Goal: Task Accomplishment & Management: Manage account settings

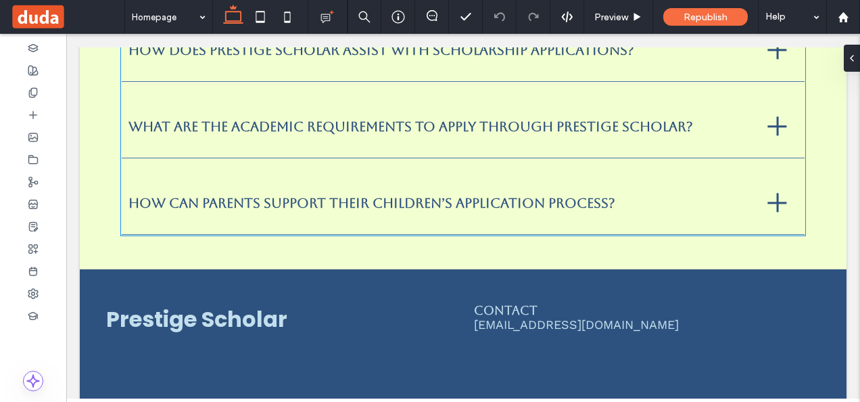
scroll to position [3720, 0]
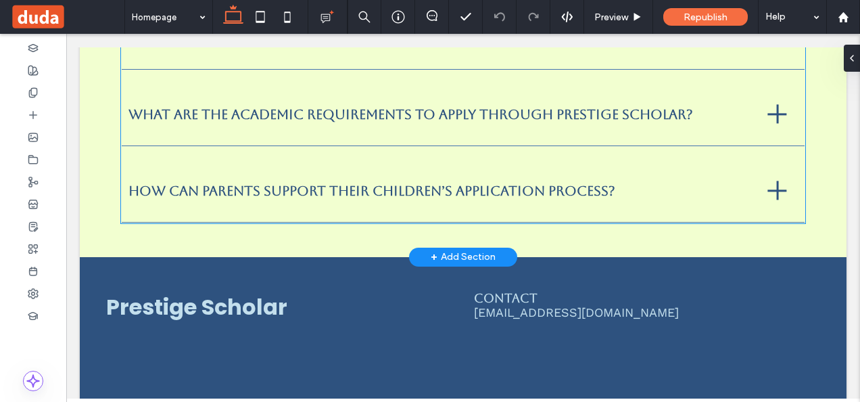
click at [768, 191] on div at bounding box center [777, 190] width 19 height 2
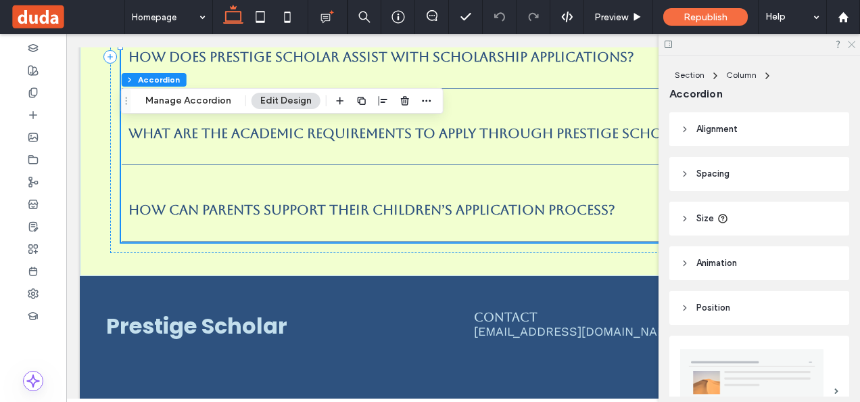
click at [848, 42] on icon at bounding box center [851, 43] width 9 height 9
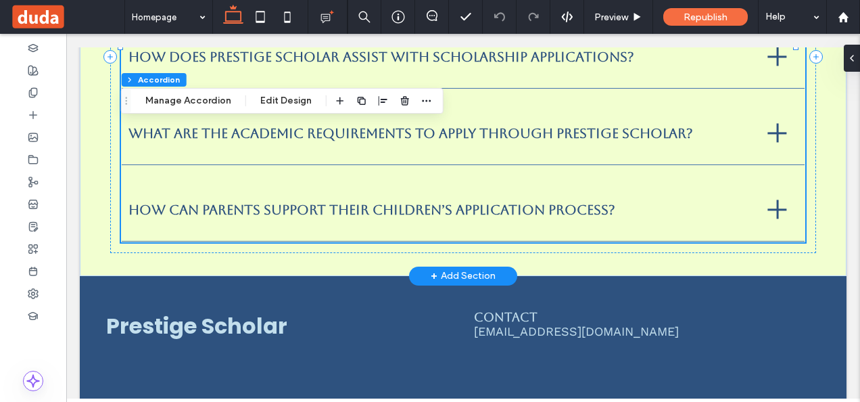
click at [768, 210] on div at bounding box center [777, 209] width 19 height 2
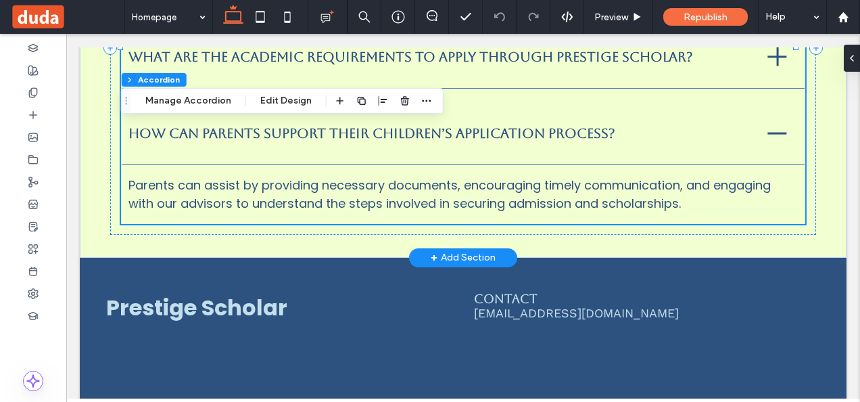
click at [768, 134] on div at bounding box center [777, 133] width 19 height 2
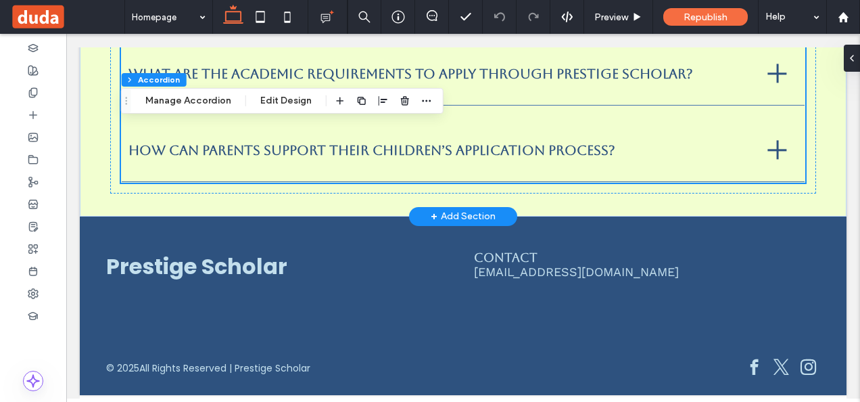
click at [768, 83] on div at bounding box center [777, 73] width 19 height 19
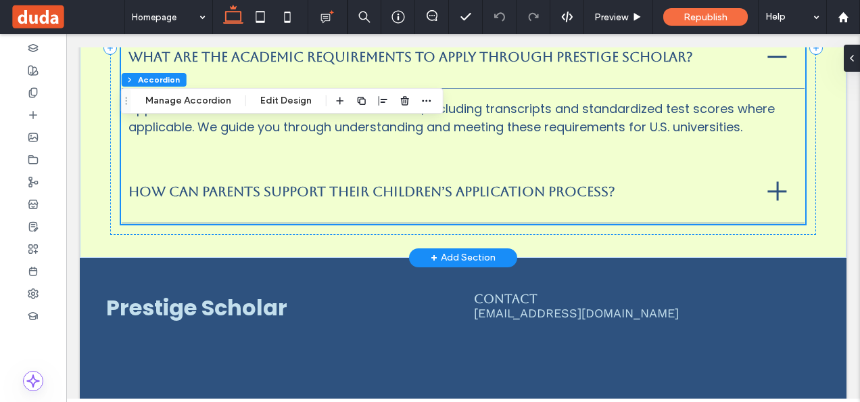
scroll to position [3748, 0]
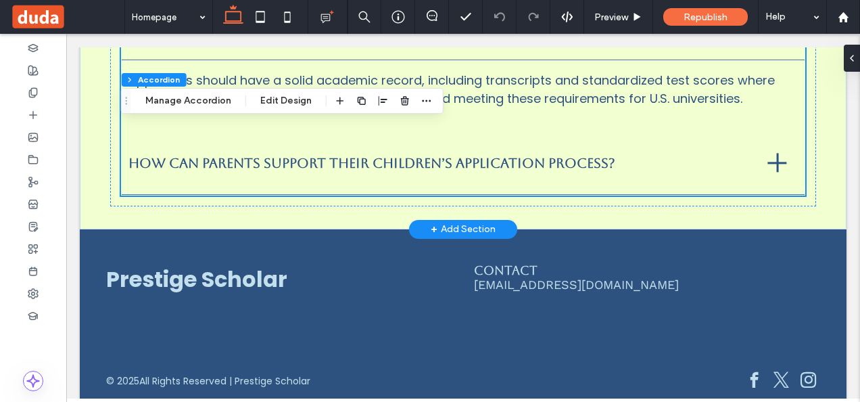
click at [768, 38] on div at bounding box center [777, 28] width 19 height 19
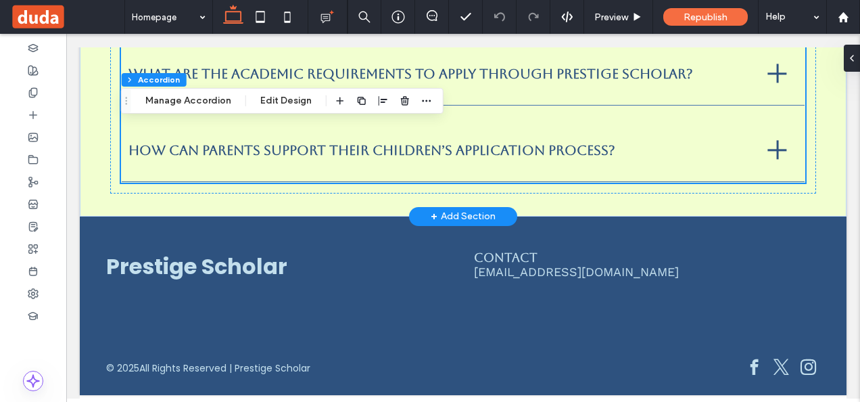
scroll to position [3720, 0]
click at [768, 151] on div at bounding box center [777, 150] width 19 height 2
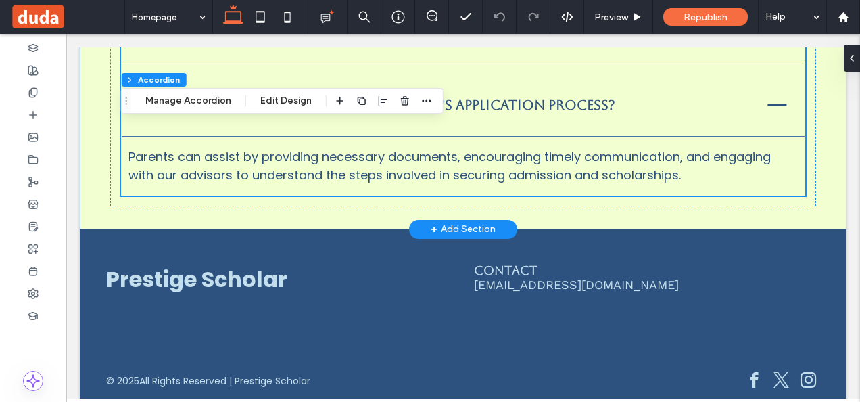
click at [765, 137] on div "How can parents support their children’s application process?" at bounding box center [463, 105] width 682 height 63
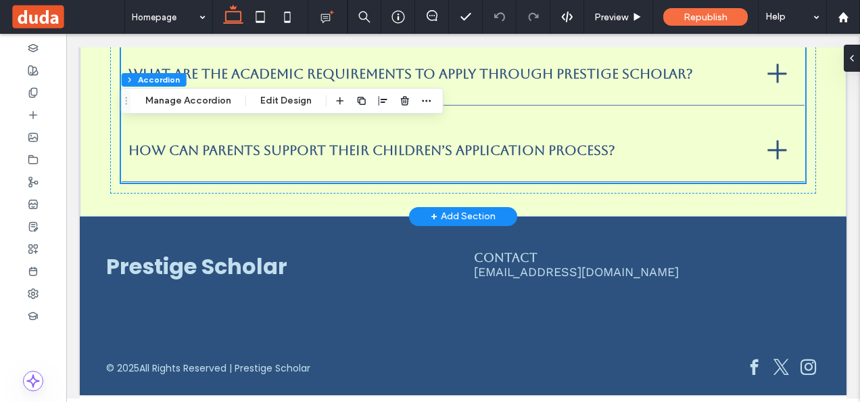
scroll to position [3720, 0]
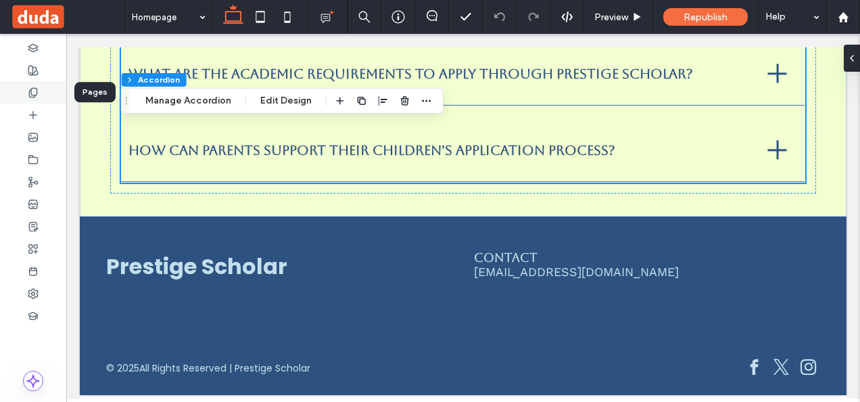
click at [37, 89] on use at bounding box center [32, 92] width 7 height 9
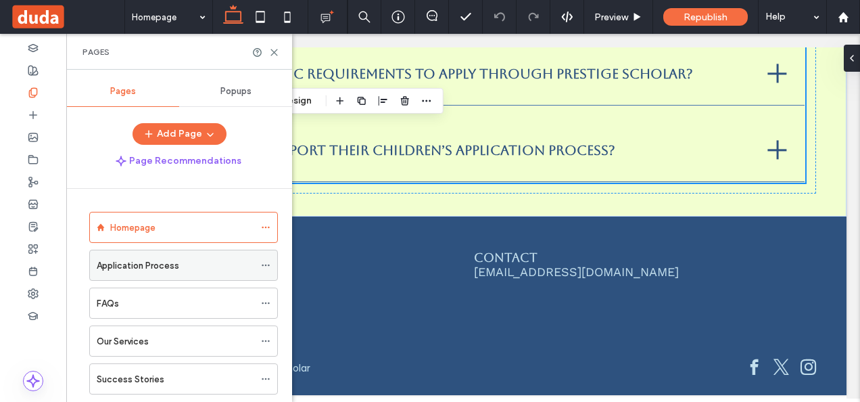
click at [191, 264] on div "Application Process" at bounding box center [176, 265] width 158 height 14
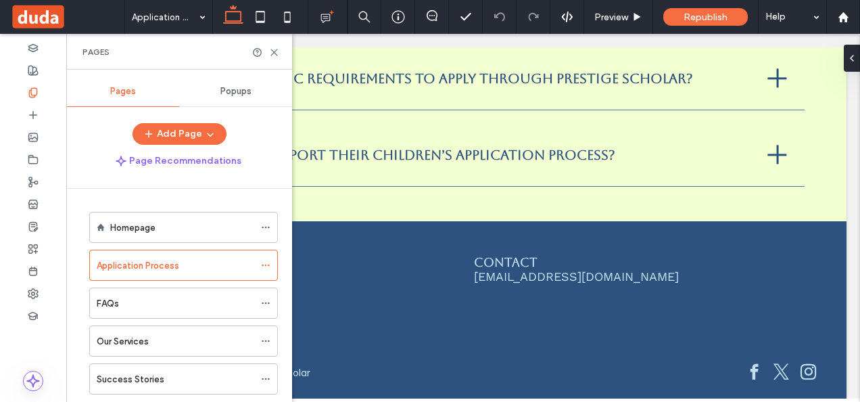
scroll to position [3777, 0]
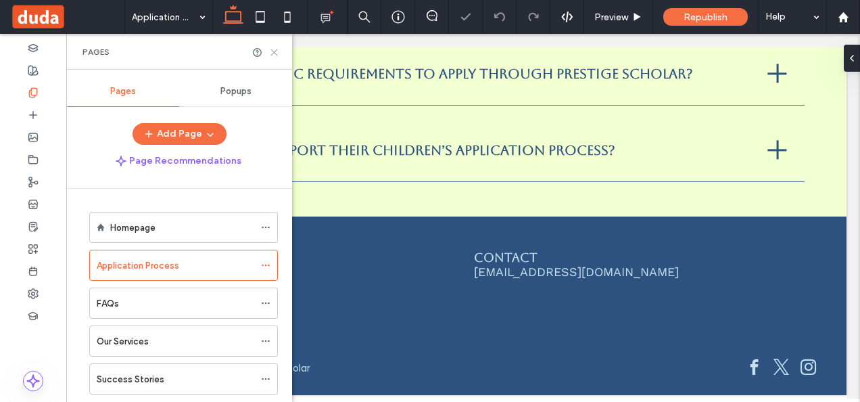
click at [275, 53] on use at bounding box center [274, 52] width 6 height 6
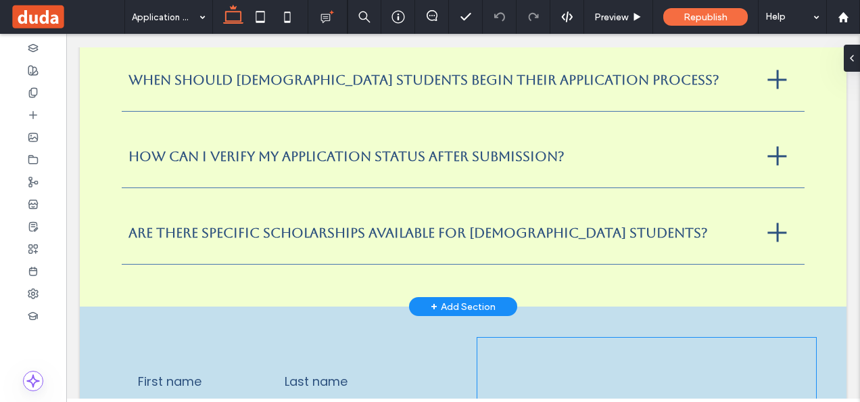
scroll to position [2029, 0]
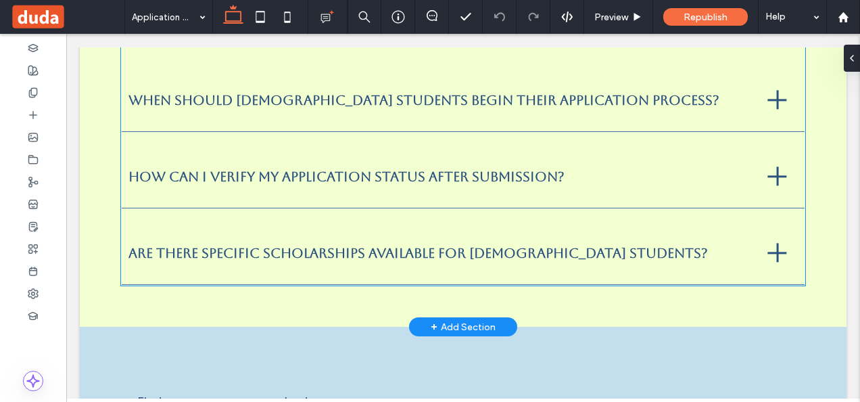
click at [768, 244] on div at bounding box center [777, 252] width 19 height 19
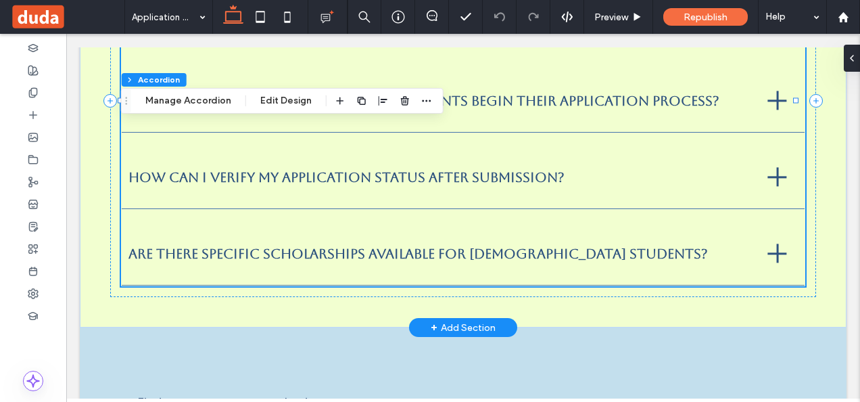
click at [510, 246] on span "Are there specific scholarships available for [DEMOGRAPHIC_DATA] students?" at bounding box center [440, 254] width 623 height 16
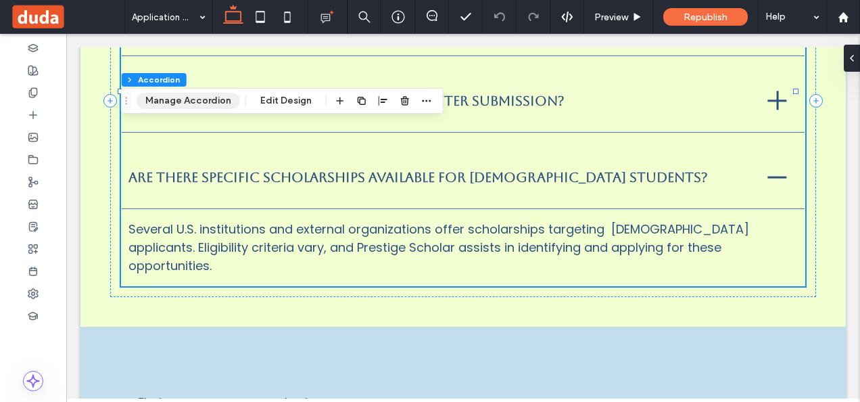
click at [177, 99] on button "Manage Accordion" at bounding box center [188, 101] width 103 height 16
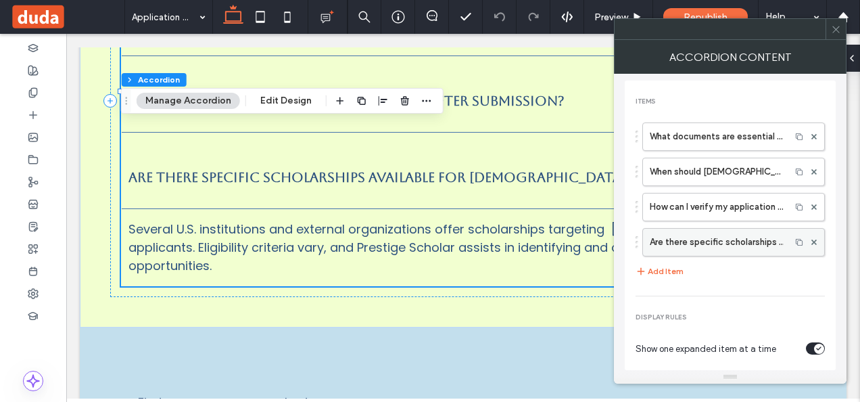
click at [737, 237] on label "Are there specific scholarships available for [DEMOGRAPHIC_DATA] students?" at bounding box center [717, 242] width 134 height 27
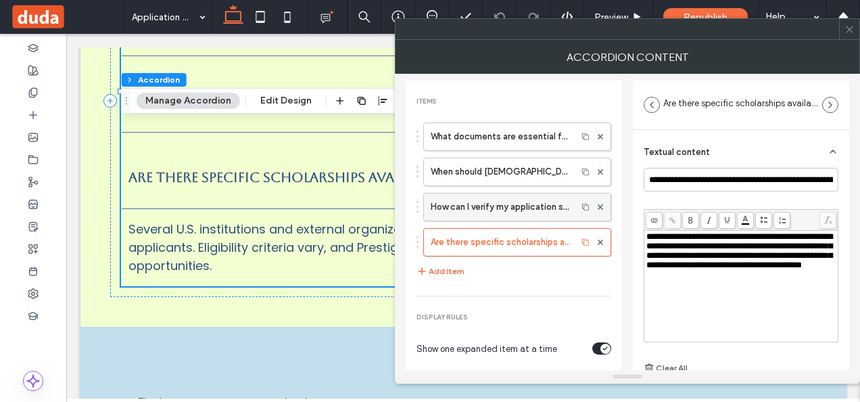
click at [510, 208] on label "How can I verify my application status after submission?" at bounding box center [500, 206] width 139 height 27
type input "**********"
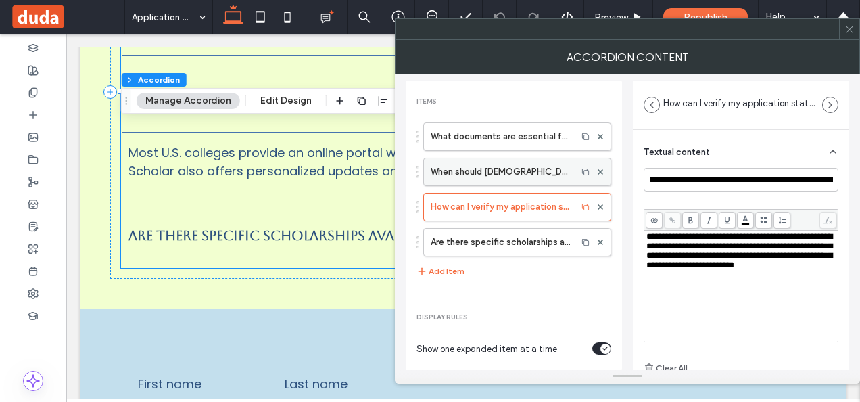
click at [515, 172] on label "When should [DEMOGRAPHIC_DATA] students begin their application process?" at bounding box center [500, 171] width 139 height 27
type input "**********"
type input "*******"
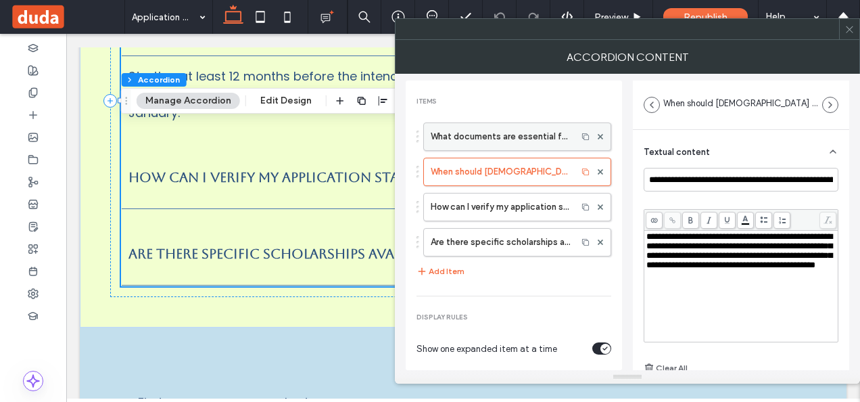
click at [511, 133] on label "What documents are essential for U.S. college applications?" at bounding box center [500, 136] width 139 height 27
type input "**********"
type input "*********"
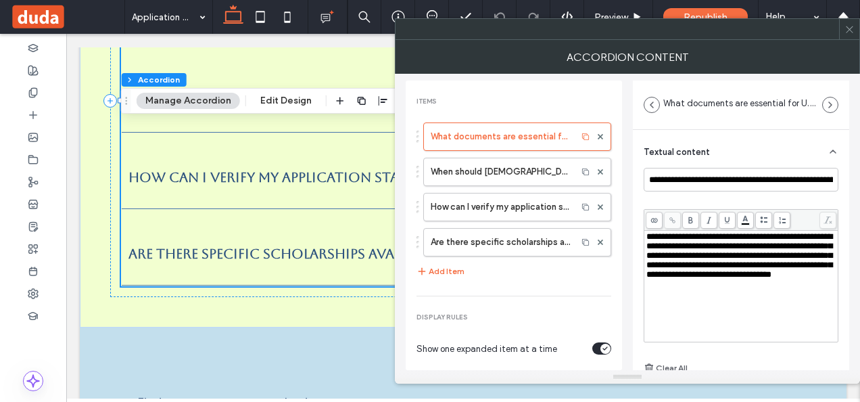
scroll to position [0, 0]
click at [514, 237] on label "Are there specific scholarships available for [DEMOGRAPHIC_DATA] students?" at bounding box center [500, 242] width 139 height 27
type input "**********"
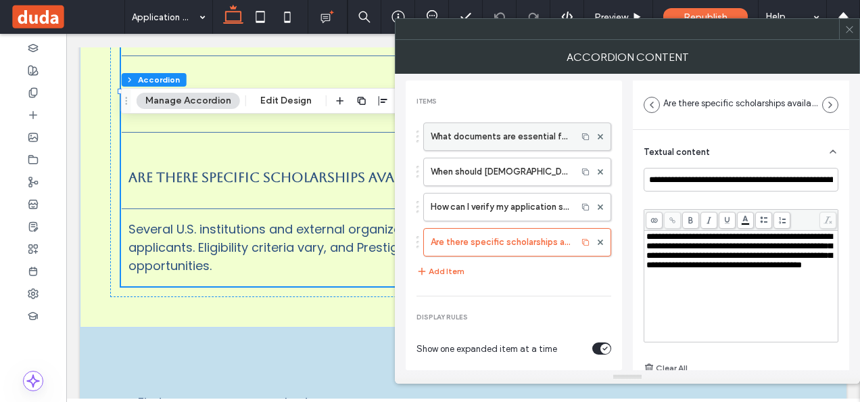
click at [521, 128] on label "What documents are essential for U.S. college applications?" at bounding box center [500, 136] width 139 height 27
type input "**********"
type input "*********"
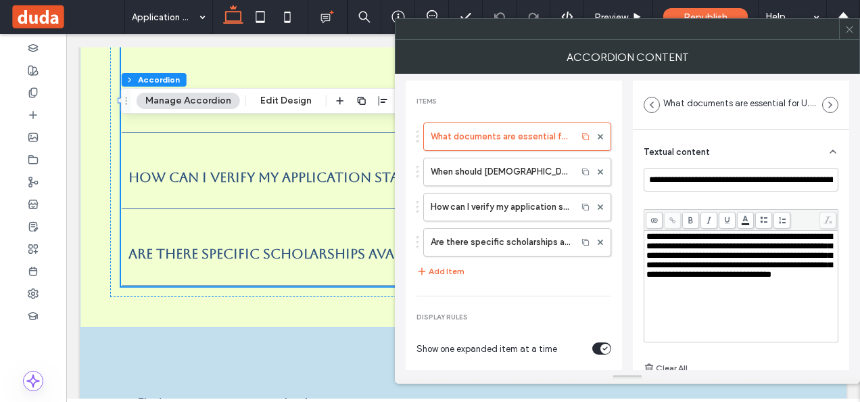
click at [848, 30] on icon at bounding box center [850, 29] width 10 height 10
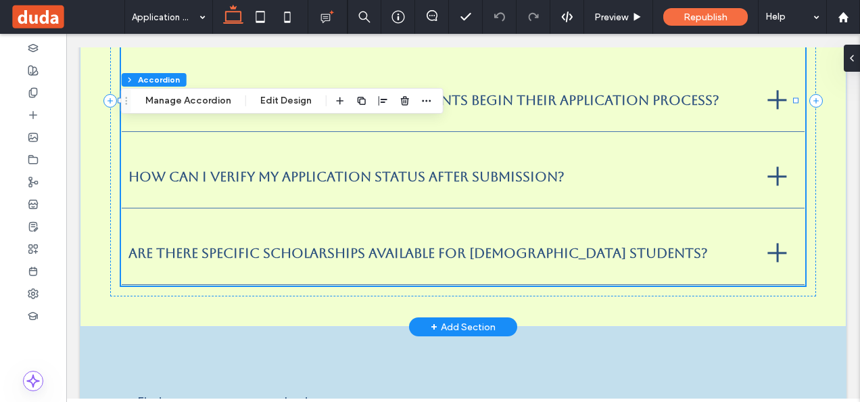
click at [770, 248] on div at bounding box center [777, 252] width 19 height 19
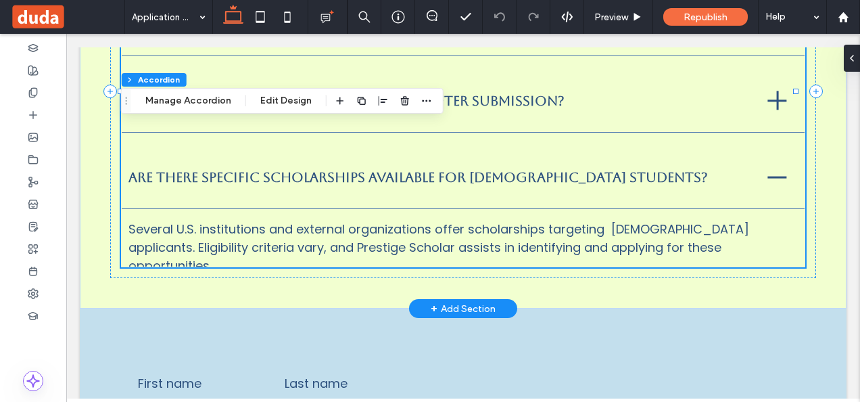
click at [515, 174] on span "Are there specific scholarships available for [DEMOGRAPHIC_DATA] students?" at bounding box center [440, 177] width 623 height 16
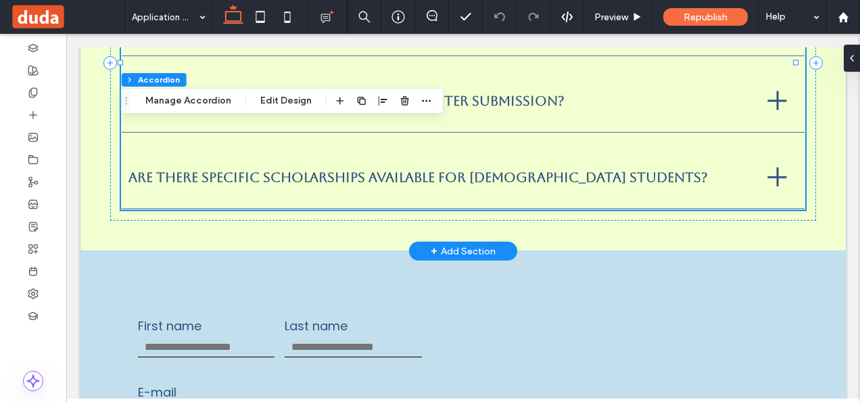
click at [515, 174] on span "Are there specific scholarships available for [DEMOGRAPHIC_DATA] students?" at bounding box center [440, 177] width 623 height 16
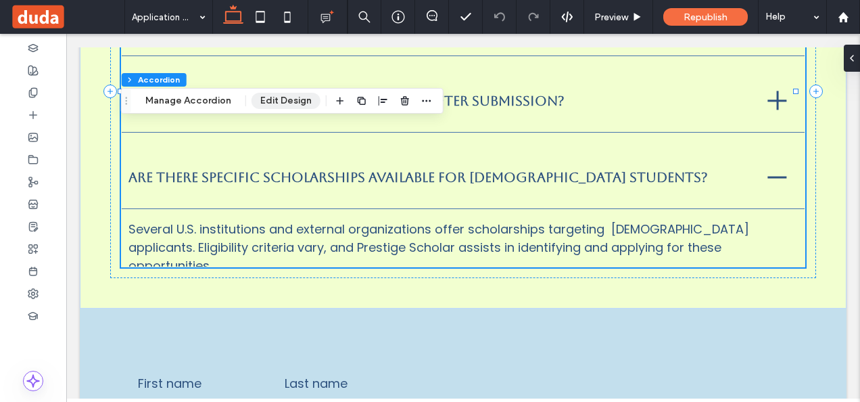
click at [277, 100] on button "Edit Design" at bounding box center [286, 101] width 69 height 16
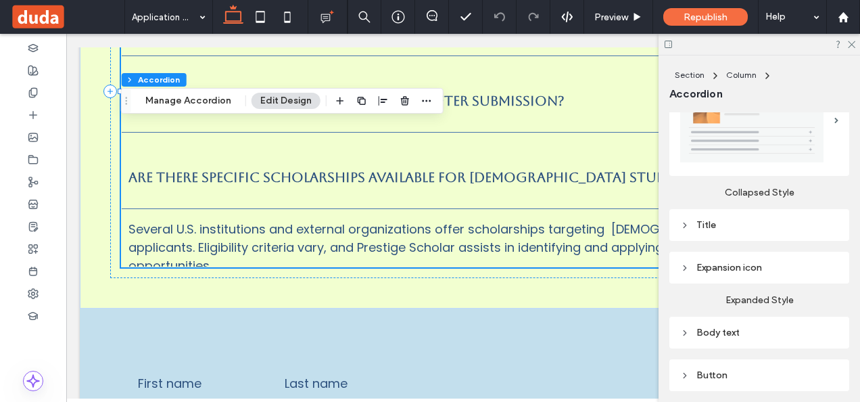
scroll to position [338, 0]
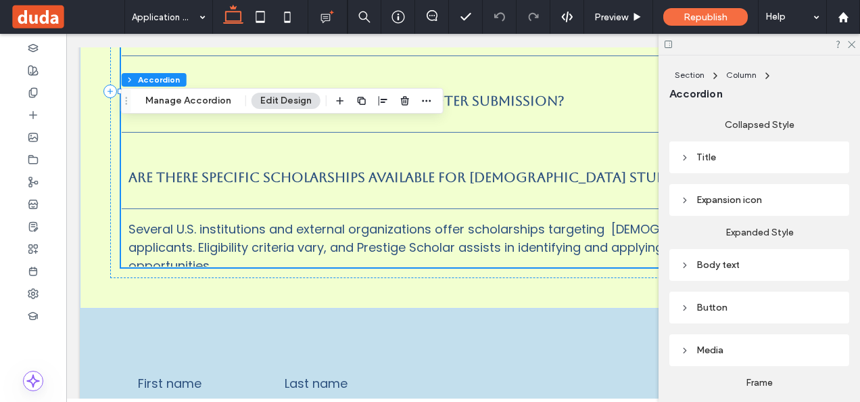
click at [724, 259] on div "Body text" at bounding box center [759, 264] width 158 height 11
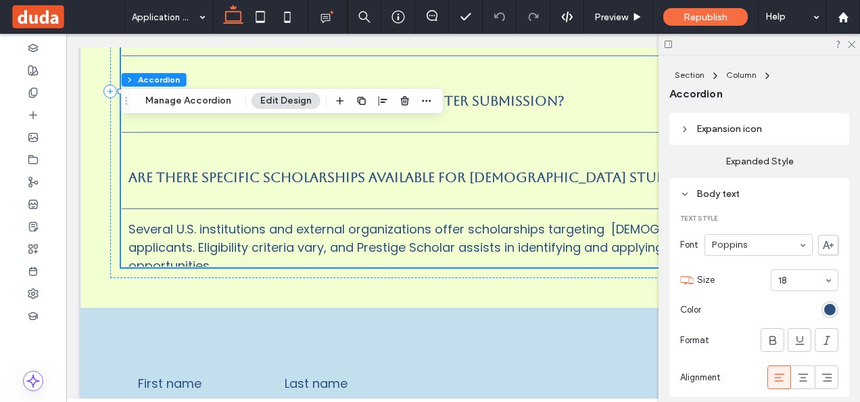
scroll to position [406, 0]
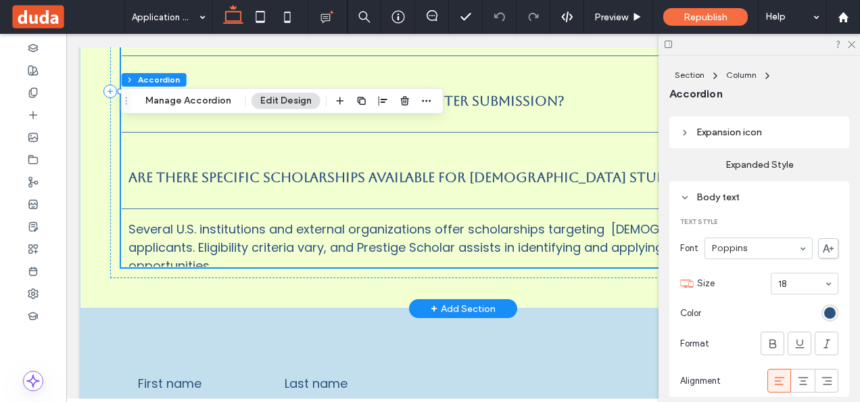
click at [590, 169] on span "Are there specific scholarships available for [DEMOGRAPHIC_DATA] students?" at bounding box center [440, 177] width 623 height 16
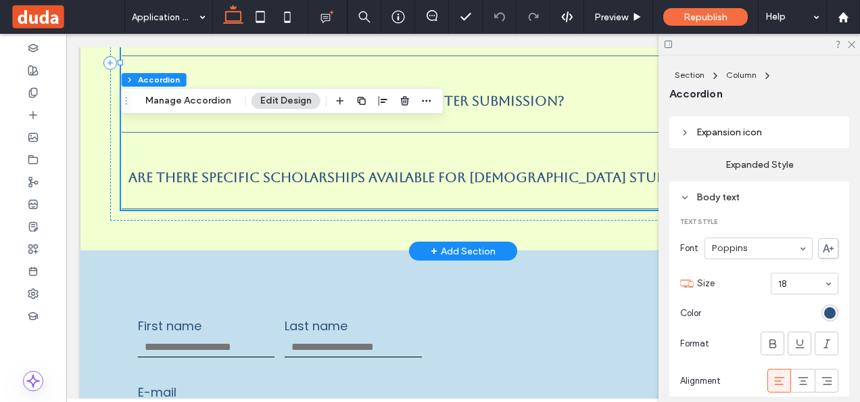
click at [521, 169] on span "Are there specific scholarships available for [DEMOGRAPHIC_DATA] students?" at bounding box center [440, 177] width 623 height 16
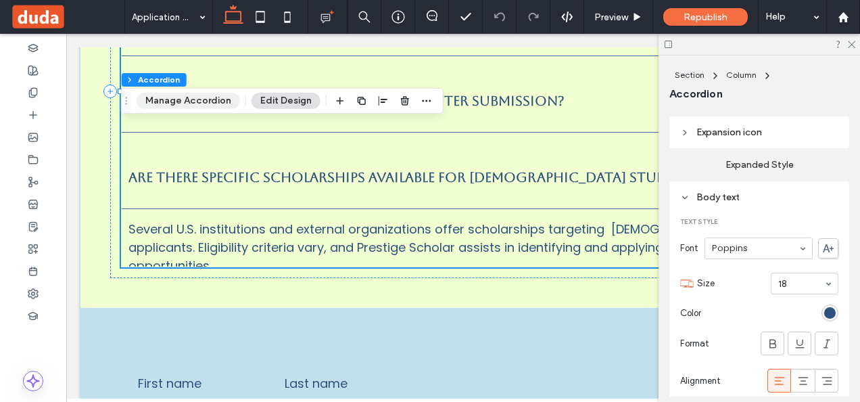
click at [210, 102] on button "Manage Accordion" at bounding box center [188, 101] width 103 height 16
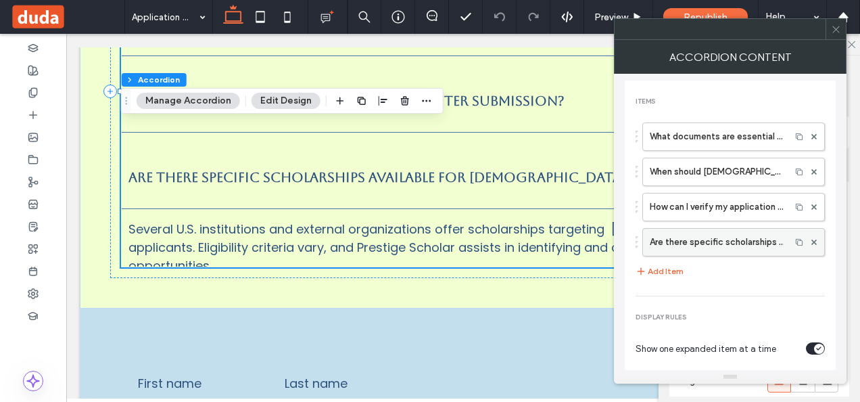
click at [718, 235] on label "Are there specific scholarships available for [DEMOGRAPHIC_DATA] students?" at bounding box center [717, 242] width 134 height 27
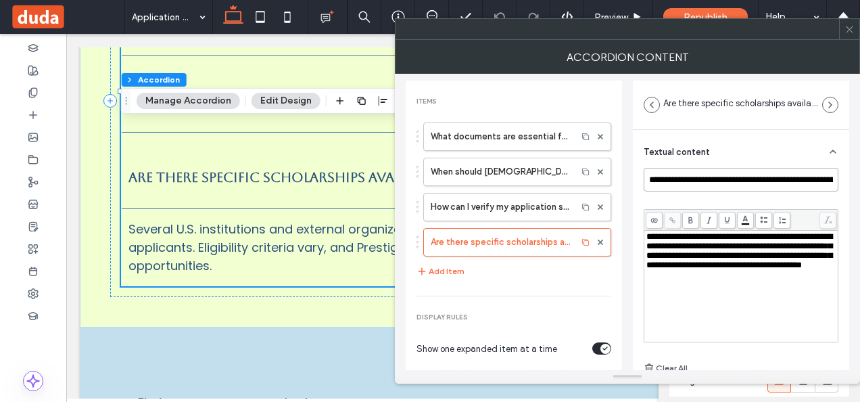
click at [796, 175] on input "**********" at bounding box center [741, 180] width 195 height 24
type input "**********"
click at [852, 28] on icon at bounding box center [850, 29] width 10 height 10
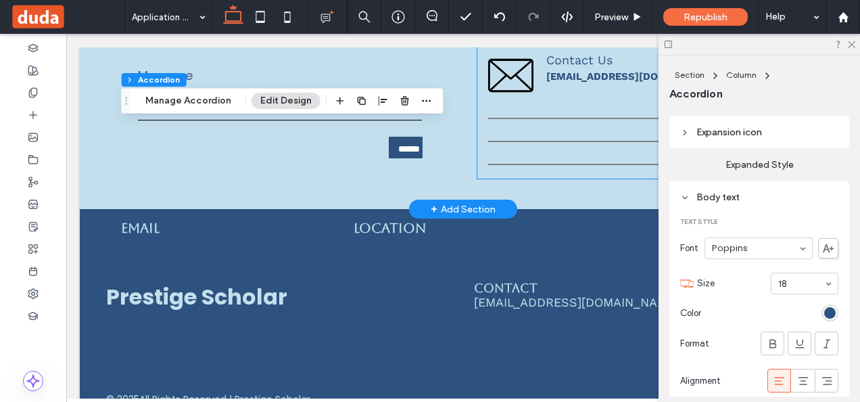
scroll to position [2588, 0]
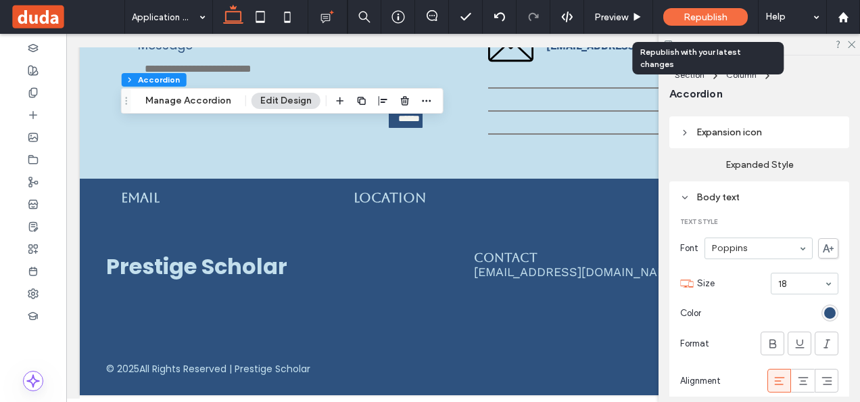
click at [701, 14] on span "Republish" at bounding box center [706, 16] width 44 height 11
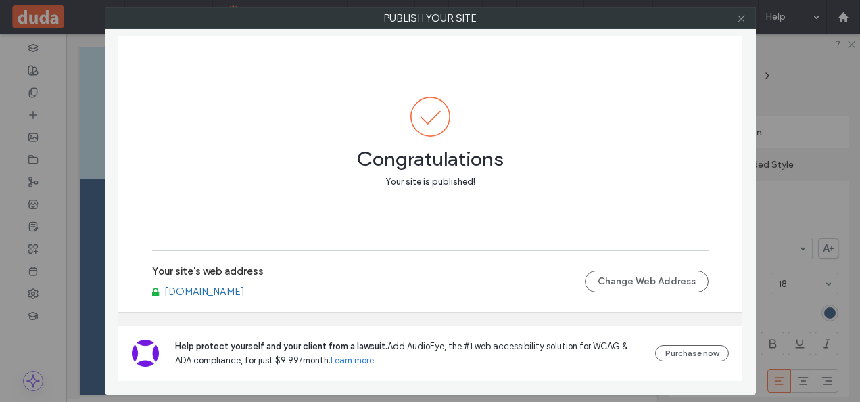
click at [746, 20] on icon at bounding box center [742, 19] width 10 height 10
